Goal: Check status

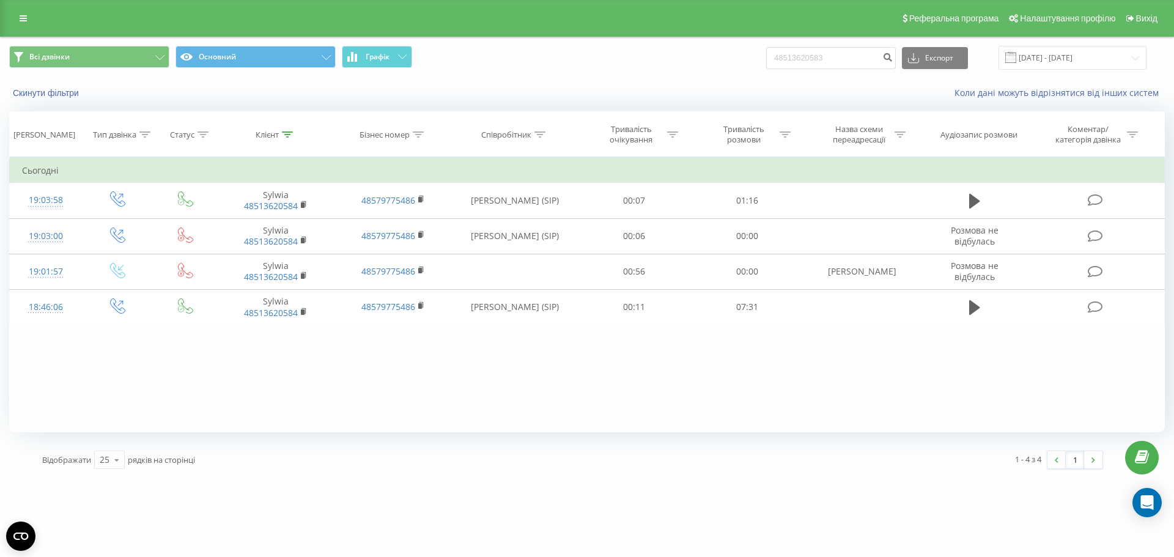
type input "48513620583"
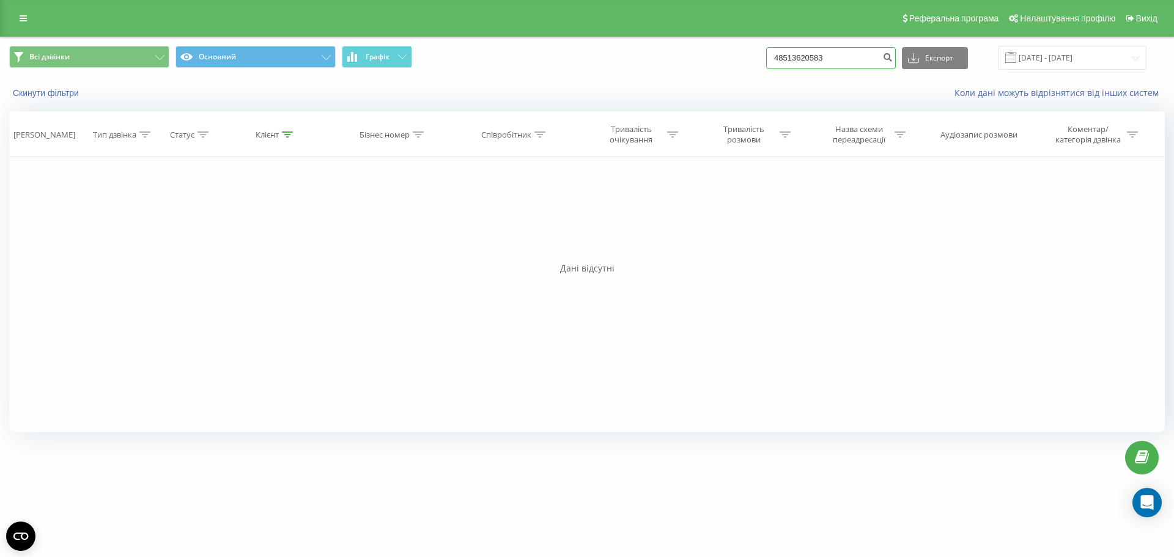
click at [837, 54] on input "48513620583" at bounding box center [831, 58] width 130 height 22
click at [1114, 60] on input "[DATE] - [DATE]" at bounding box center [1072, 58] width 148 height 24
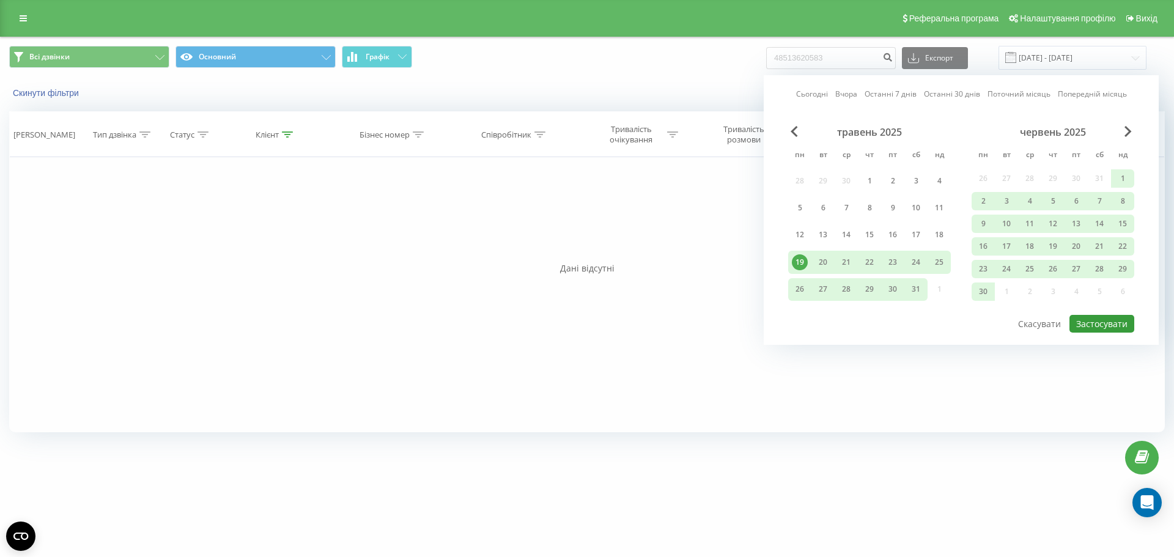
click at [1108, 323] on button "Застосувати" at bounding box center [1101, 324] width 65 height 18
